Goal: Navigation & Orientation: Find specific page/section

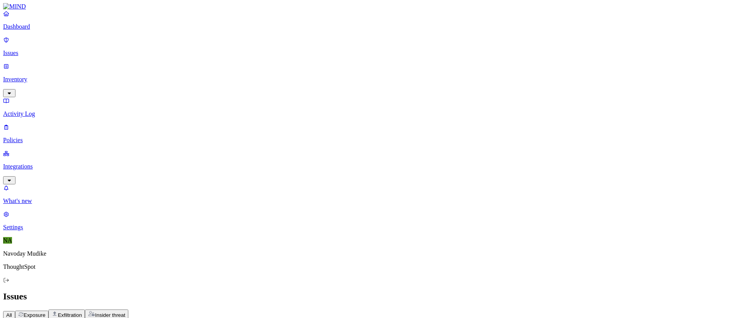
click at [480, 310] on div "All Exposure Exfiltration Insider threat" at bounding box center [367, 315] width 728 height 10
click at [45, 30] on p "Dashboard" at bounding box center [367, 26] width 728 height 7
click at [31, 51] on p "Issues" at bounding box center [367, 53] width 728 height 7
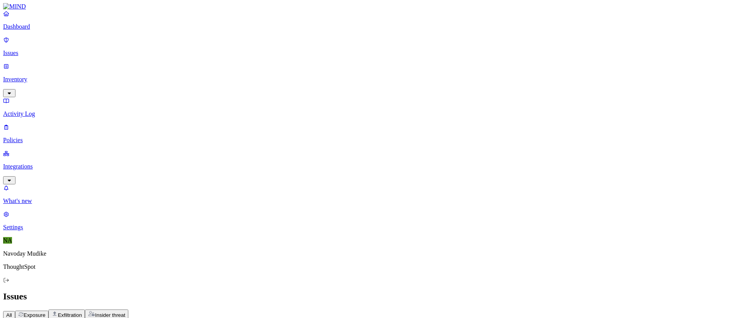
click at [513, 291] on h2 "Issues" at bounding box center [367, 296] width 728 height 10
click at [20, 30] on p "Dashboard" at bounding box center [367, 26] width 728 height 7
click at [420, 291] on h2 "Dashboard" at bounding box center [367, 296] width 728 height 10
click at [500, 291] on h2 "Dashboard" at bounding box center [367, 296] width 728 height 10
